Goal: Information Seeking & Learning: Learn about a topic

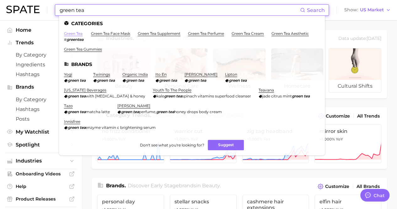
type input "green tea"
click at [76, 33] on link "green tea" at bounding box center [73, 33] width 19 height 5
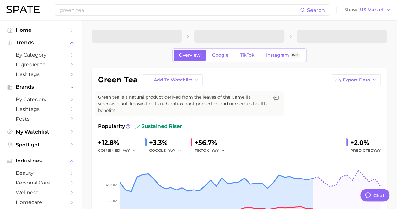
type textarea "x"
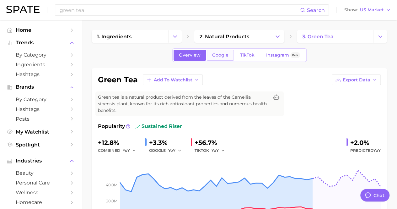
click at [216, 57] on span "Google" at bounding box center [220, 54] width 16 height 5
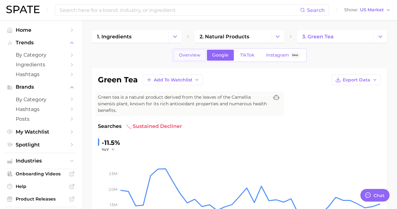
click at [182, 55] on span "Overview" at bounding box center [190, 54] width 22 height 5
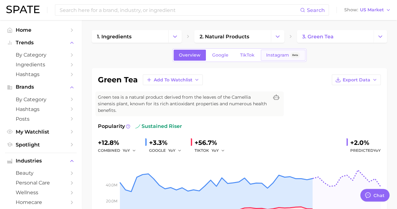
click at [281, 57] on link "Instagram Beta" at bounding box center [283, 55] width 45 height 11
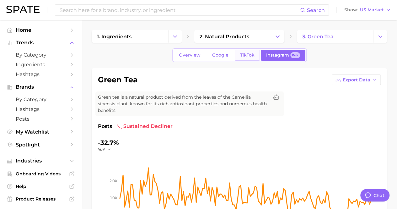
click at [250, 54] on span "TikTok" at bounding box center [247, 54] width 14 height 5
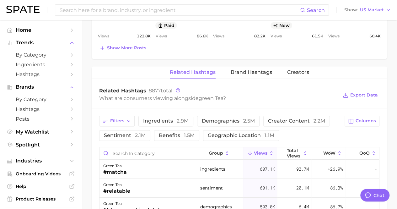
scroll to position [440, 0]
click at [113, 118] on span "Filters" at bounding box center [117, 120] width 14 height 5
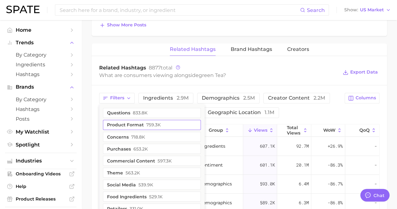
scroll to position [471, 0]
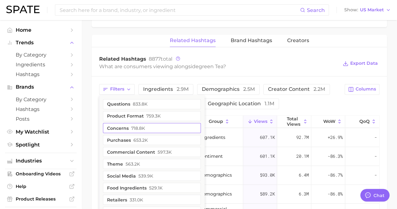
click at [144, 125] on span "718.8k" at bounding box center [138, 127] width 14 height 5
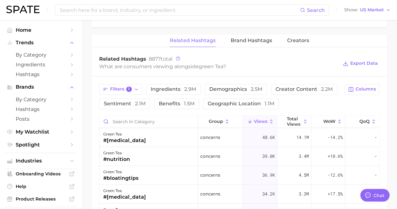
click at [198, 76] on div "Filters 1 ingredients 2.9m demographics 2.5m creator content 2.2m sentiment 2.1…" at bounding box center [240, 203] width 296 height 255
click at [193, 86] on span "2.9m" at bounding box center [190, 89] width 12 height 6
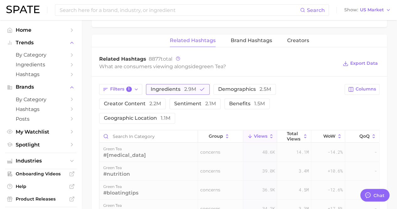
click at [195, 86] on span "2.9m" at bounding box center [190, 89] width 12 height 6
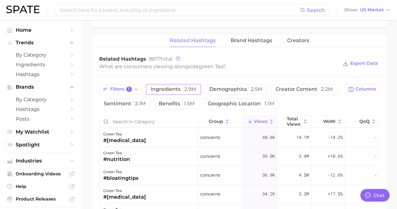
click at [195, 86] on span "2.9m" at bounding box center [190, 89] width 12 height 6
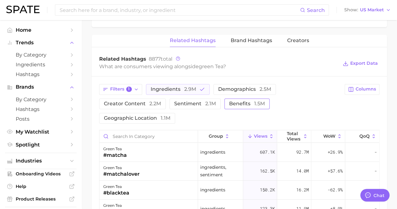
click at [237, 101] on span "benefits 1.5m" at bounding box center [247, 103] width 36 height 5
click at [133, 84] on button "Filters 1" at bounding box center [120, 89] width 43 height 11
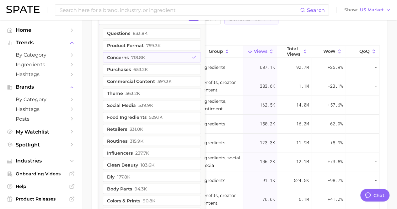
scroll to position [511, 0]
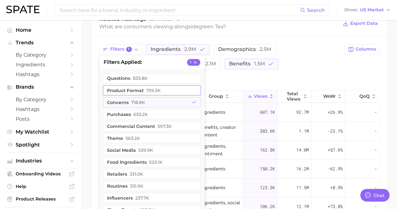
click at [144, 85] on button "product format 759.3k" at bounding box center [152, 90] width 98 height 10
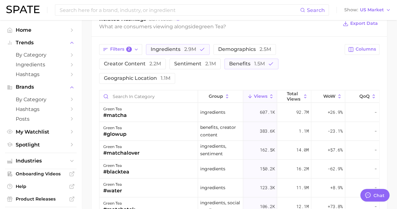
click at [225, 69] on div "Filters 2 ingredients 2.9m demographics 2.5m creator content 2.2m sentiment 2.1…" at bounding box center [220, 64] width 242 height 40
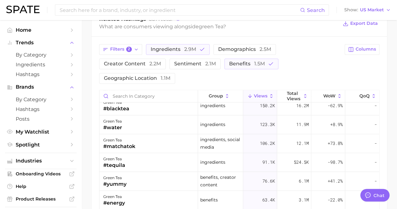
scroll to position [0, 0]
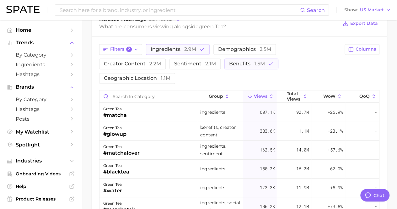
drag, startPoint x: 164, startPoint y: 68, endPoint x: 310, endPoint y: 59, distance: 146.3
click at [310, 59] on div "Filters 2 ingredients 2.9m demographics 2.5m creator content 2.2m sentiment 2.1…" at bounding box center [220, 64] width 242 height 40
click at [134, 76] on span "geographic location 1.1m" at bounding box center [137, 78] width 67 height 5
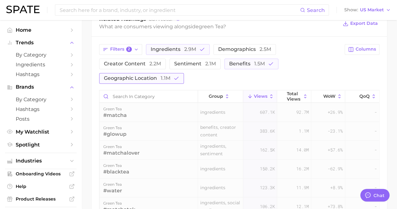
click at [141, 76] on span "geographic location 1.1m" at bounding box center [137, 78] width 67 height 5
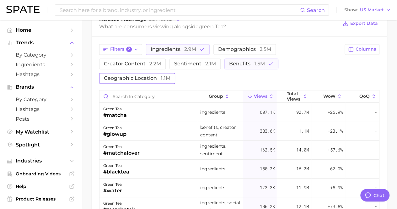
click at [141, 76] on span "geographic location 1.1m" at bounding box center [137, 78] width 67 height 5
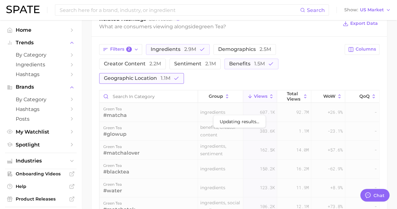
click at [141, 76] on span "geographic location 1.1m" at bounding box center [137, 78] width 67 height 5
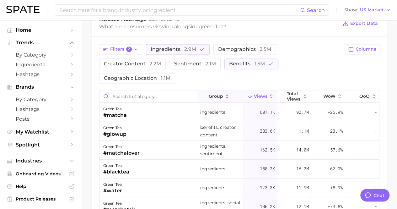
click at [220, 90] on button "group" at bounding box center [220, 96] width 45 height 12
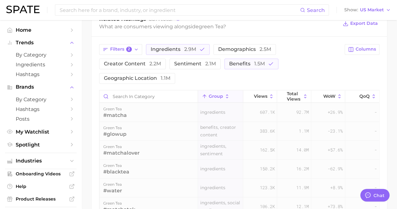
click at [220, 90] on button "group" at bounding box center [220, 96] width 45 height 12
click at [219, 93] on span "group" at bounding box center [216, 95] width 14 height 5
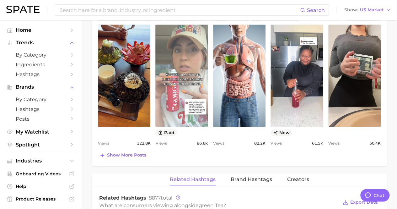
scroll to position [408, 0]
